Goal: Understand process/instructions: Learn how to perform a task or action

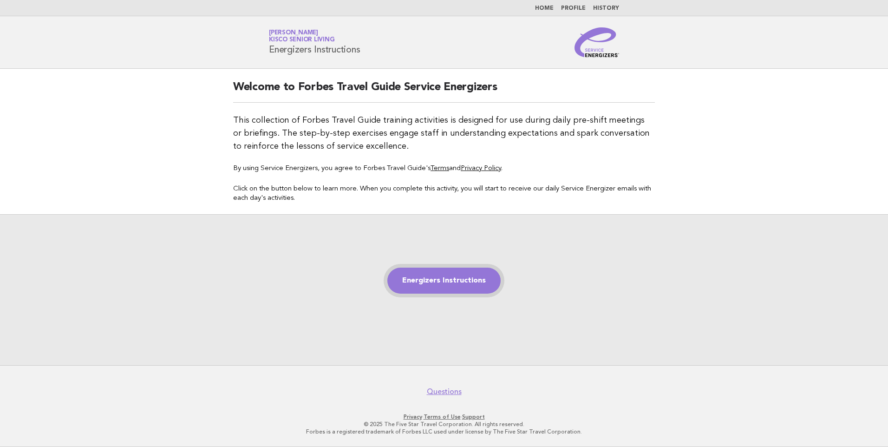
click at [434, 278] on link "Energizers Instructions" at bounding box center [443, 281] width 113 height 26
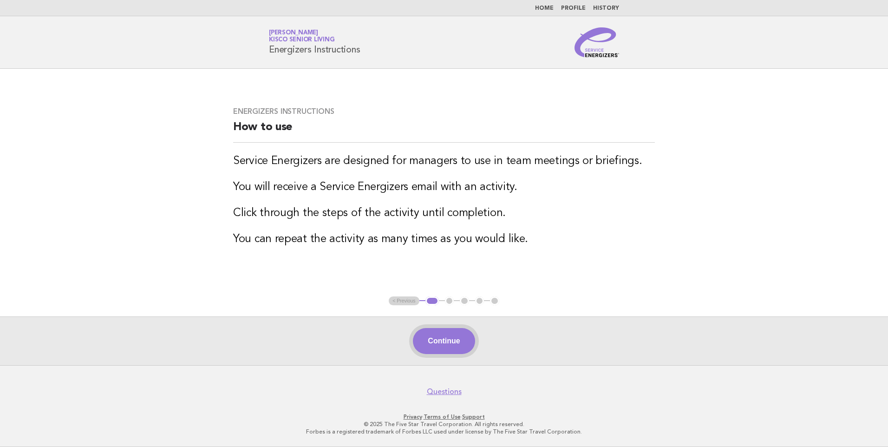
click at [456, 341] on button "Continue" at bounding box center [444, 341] width 62 height 26
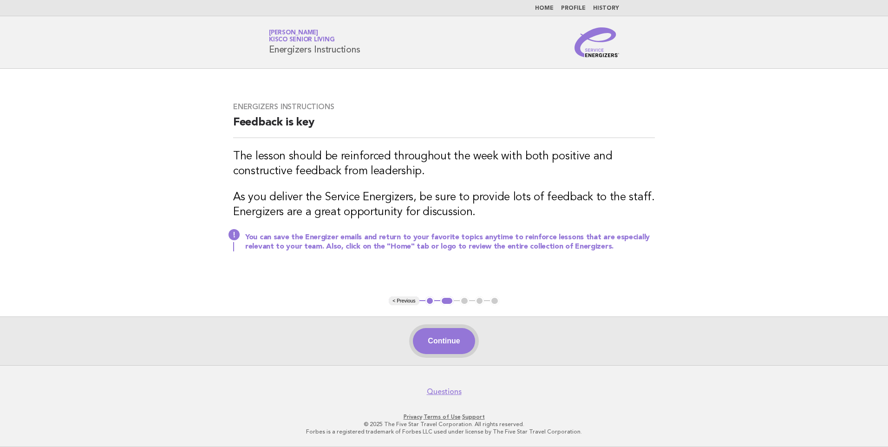
click at [456, 336] on button "Continue" at bounding box center [444, 341] width 62 height 26
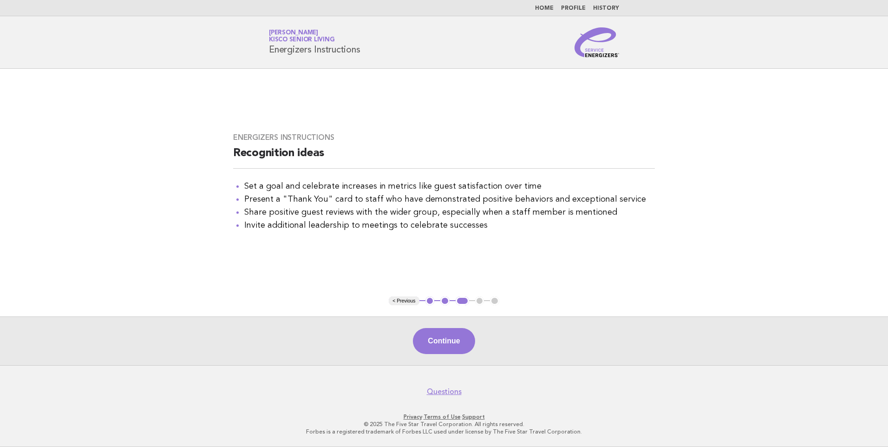
click at [456, 336] on button "Continue" at bounding box center [444, 341] width 62 height 26
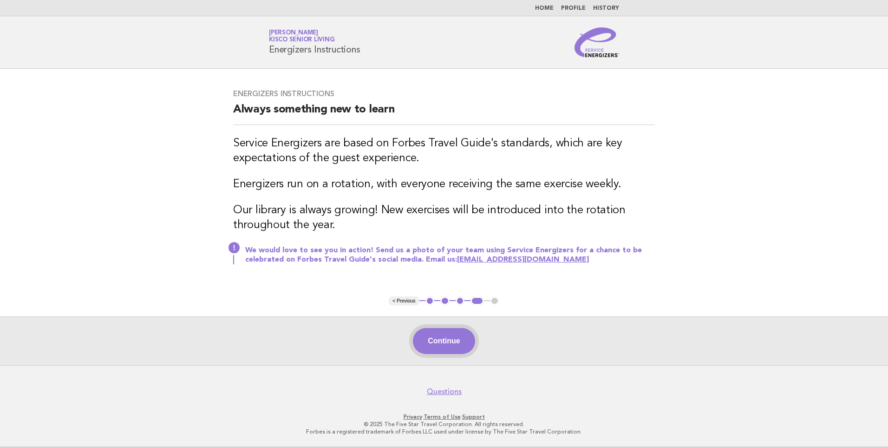
click at [437, 342] on button "Continue" at bounding box center [444, 341] width 62 height 26
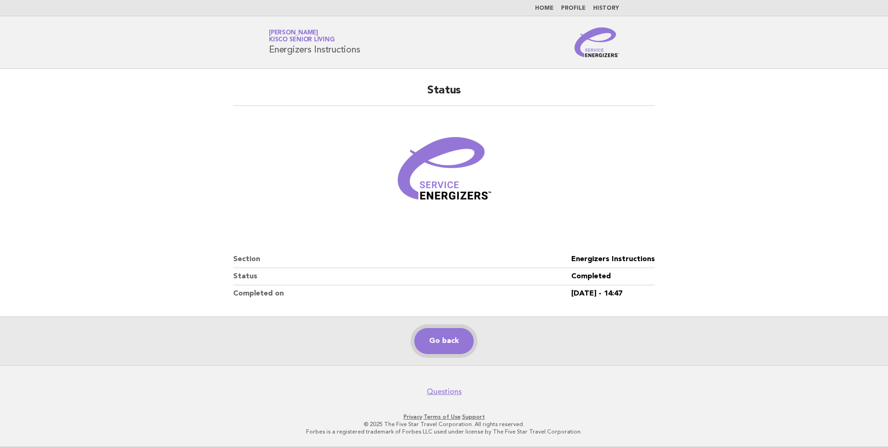
click at [437, 342] on link "Go back" at bounding box center [443, 341] width 59 height 26
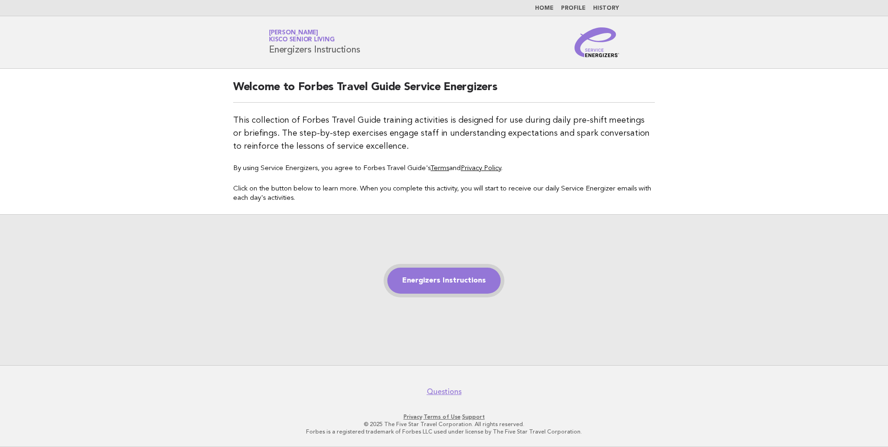
click at [466, 286] on link "Energizers Instructions" at bounding box center [443, 281] width 113 height 26
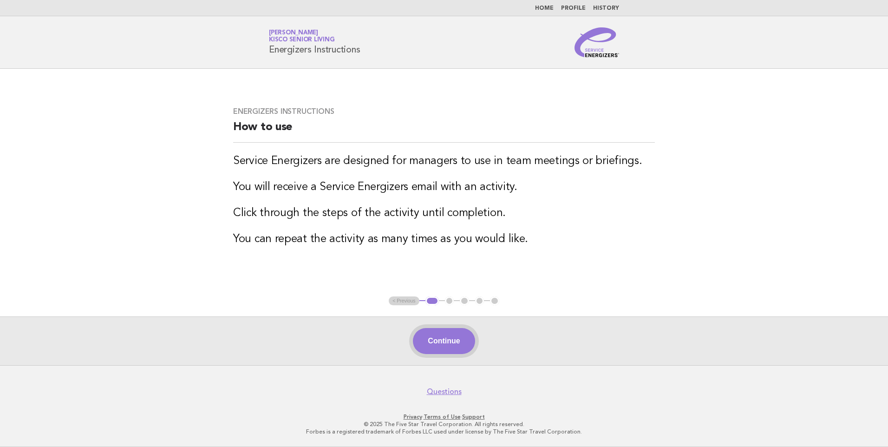
click at [459, 343] on button "Continue" at bounding box center [444, 341] width 62 height 26
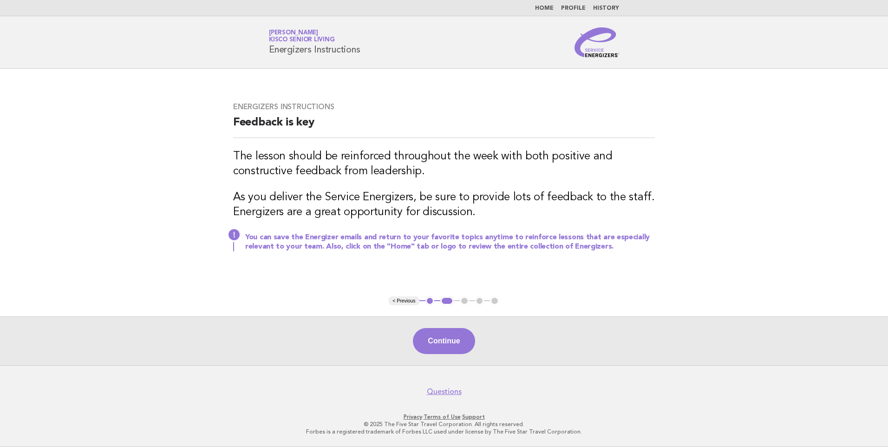
click at [458, 342] on button "Continue" at bounding box center [444, 341] width 62 height 26
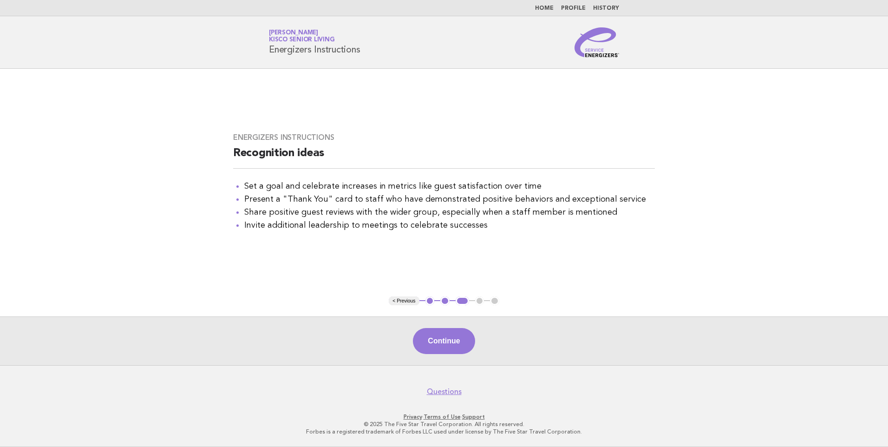
click at [458, 342] on button "Continue" at bounding box center [444, 341] width 62 height 26
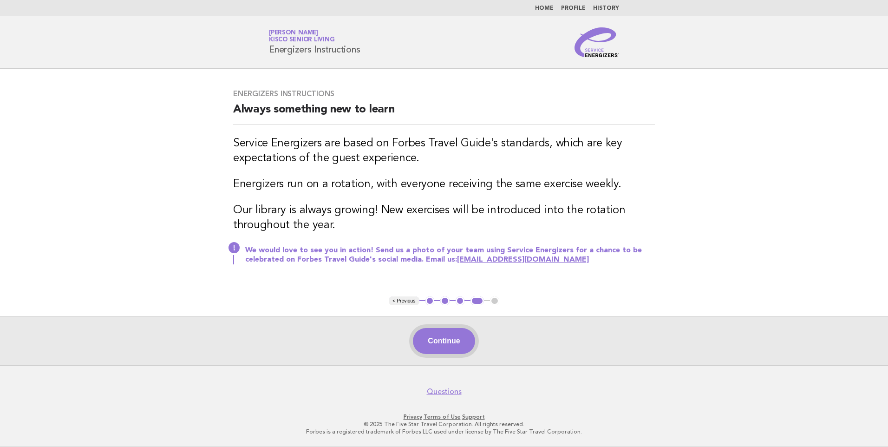
click at [457, 344] on button "Continue" at bounding box center [444, 341] width 62 height 26
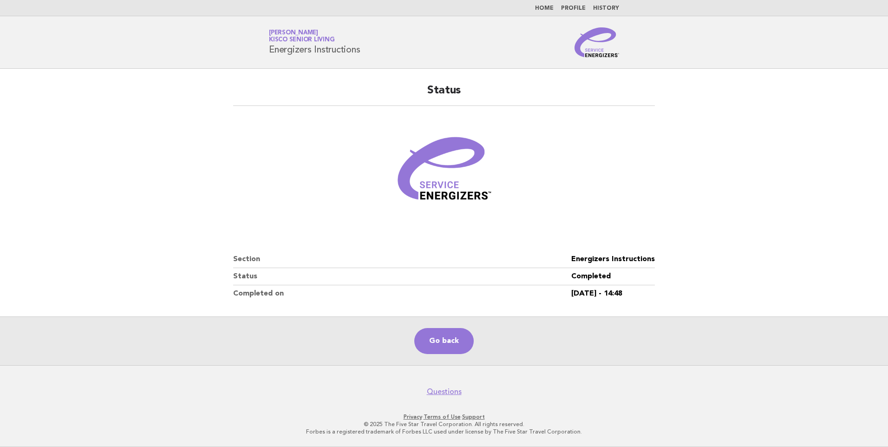
click at [603, 10] on link "History" at bounding box center [606, 9] width 26 height 6
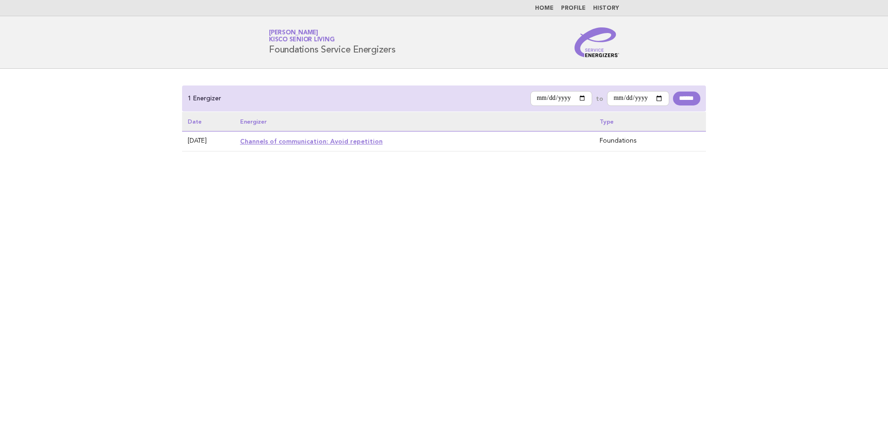
drag, startPoint x: 0, startPoint y: 0, endPoint x: 554, endPoint y: 8, distance: 554.2
click at [554, 8] on link "Home" at bounding box center [544, 9] width 19 height 6
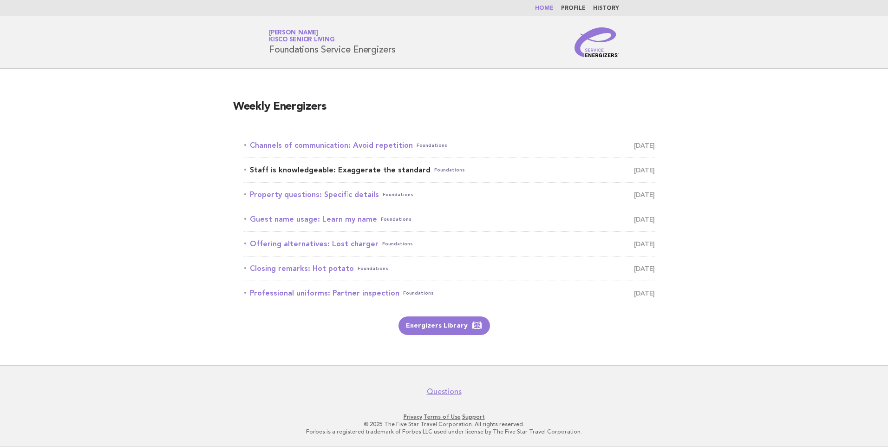
click at [325, 166] on link "Staff is knowledgeable: Exaggerate the standard Foundations September 26" at bounding box center [449, 169] width 411 height 13
